Goal: Task Accomplishment & Management: Complete application form

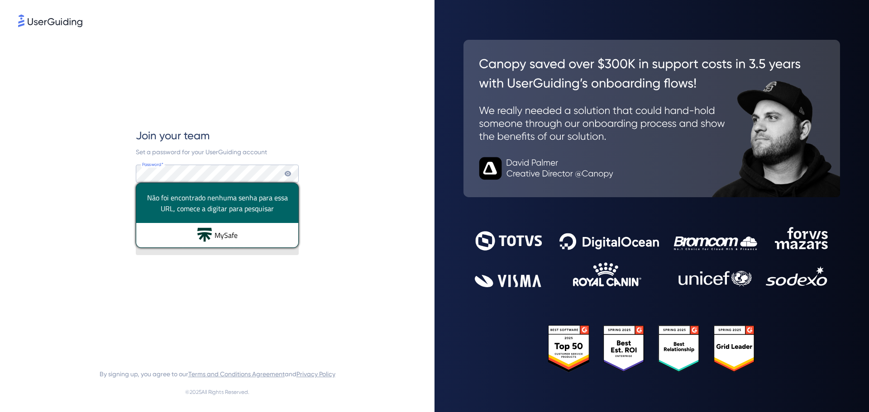
click at [196, 215] on div "Não foi encontrado nenhuma senha para essa URL, comece a digitar para pesquisar" at bounding box center [217, 203] width 162 height 40
click at [346, 227] on div "Join your team Set a password for your UserGuiding account Password* Your passw…" at bounding box center [217, 191] width 398 height 325
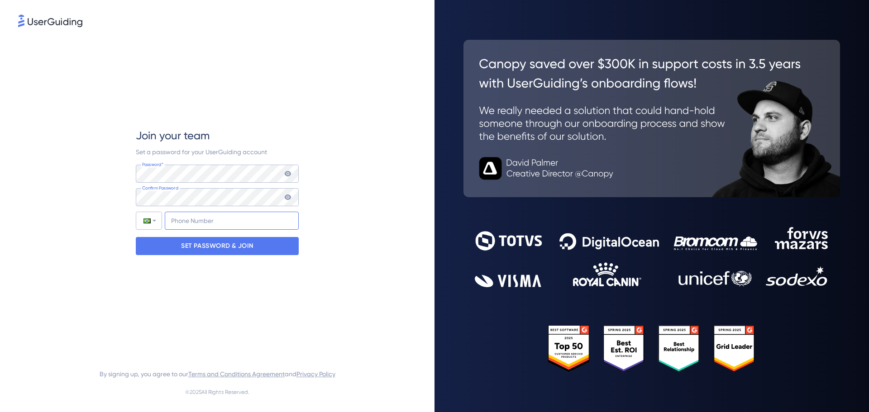
click at [183, 221] on input "+55" at bounding box center [232, 221] width 134 height 18
type input "+55 (47) 997858537"
click at [219, 252] on p "SET PASSWORD & JOIN" at bounding box center [217, 246] width 72 height 14
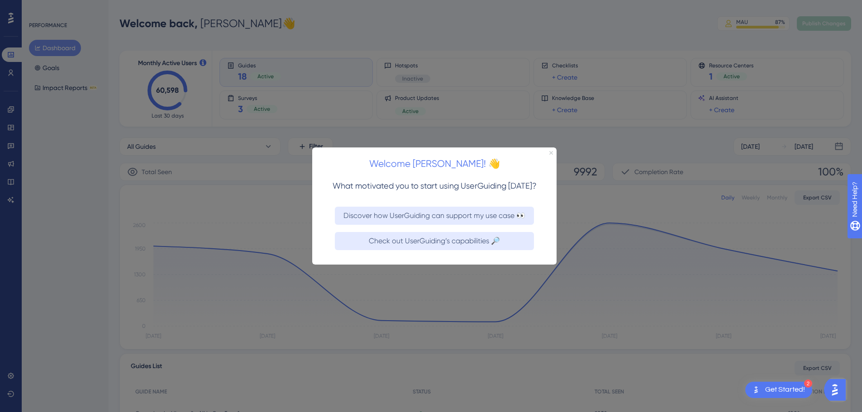
click at [549, 152] on icon "Close Preview" at bounding box center [551, 153] width 4 height 4
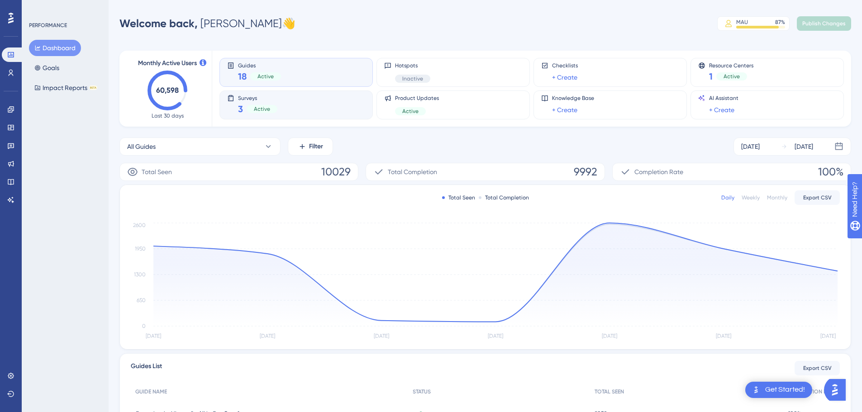
click at [310, 101] on div "Surveys 3 Active" at bounding box center [296, 105] width 138 height 21
